Goal: Check status

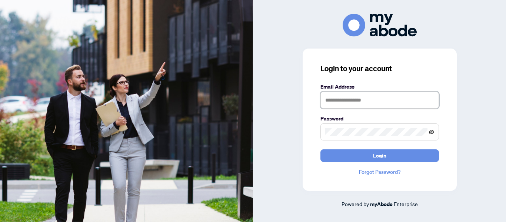
type input "**********"
click at [431, 132] on icon "eye-invisible" at bounding box center [431, 131] width 5 height 4
click at [431, 132] on icon "eye" at bounding box center [431, 131] width 5 height 5
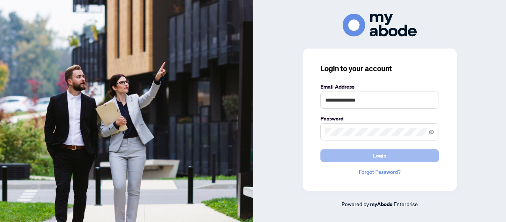
click at [394, 156] on button "Login" at bounding box center [380, 155] width 119 height 13
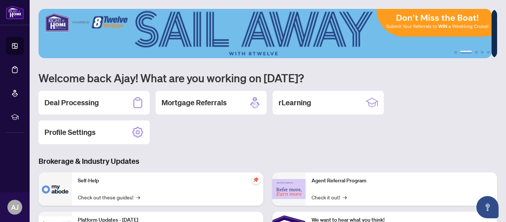
click at [206, 132] on div "Deal Processing Mortgage Referrals rLearning Profile Settings" at bounding box center [268, 117] width 459 height 53
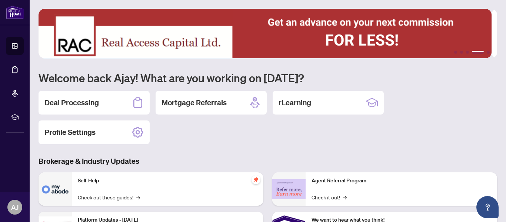
click at [206, 132] on div "Deal Processing Mortgage Referrals rLearning Profile Settings" at bounding box center [268, 117] width 459 height 53
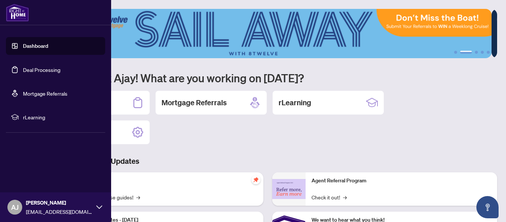
click at [19, 13] on img at bounding box center [17, 13] width 23 height 18
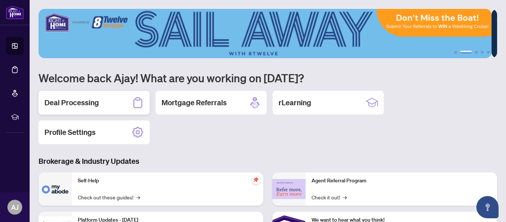
click at [60, 101] on h2 "Deal Processing" at bounding box center [71, 102] width 54 height 10
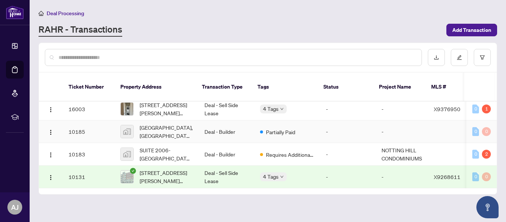
scroll to position [74, 0]
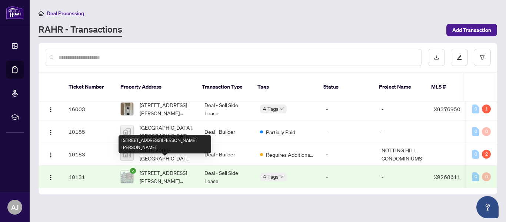
click at [155, 169] on span "[STREET_ADDRESS][PERSON_NAME][PERSON_NAME]" at bounding box center [166, 177] width 53 height 16
